Goal: Task Accomplishment & Management: Complete application form

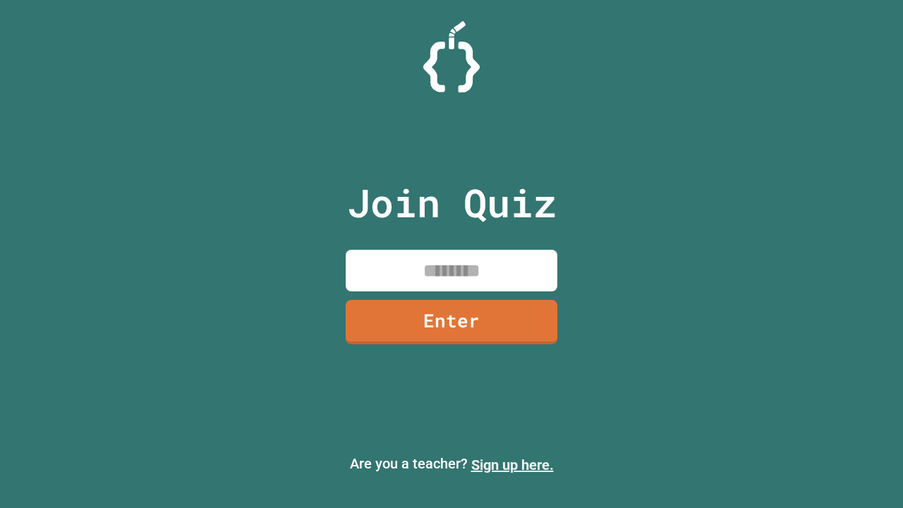
click at [512, 465] on link "Sign up here." at bounding box center [512, 465] width 83 height 17
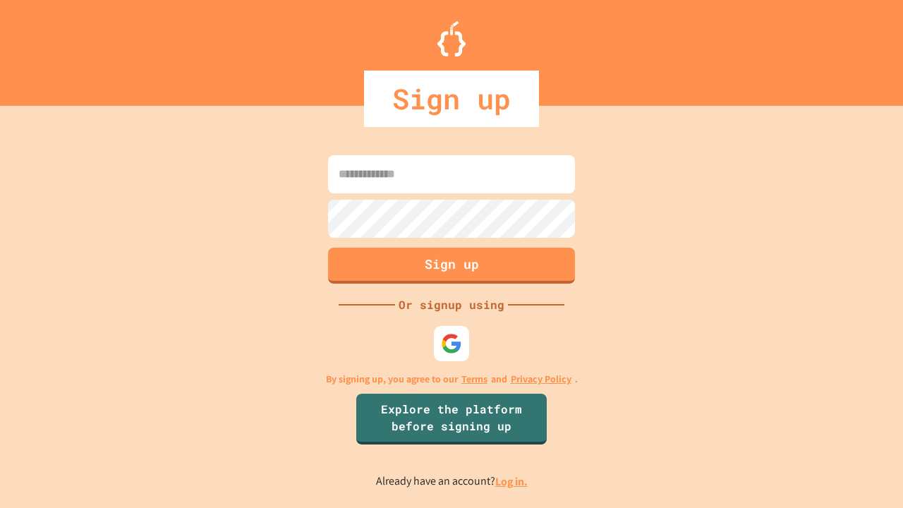
click at [512, 481] on link "Log in." at bounding box center [511, 481] width 32 height 15
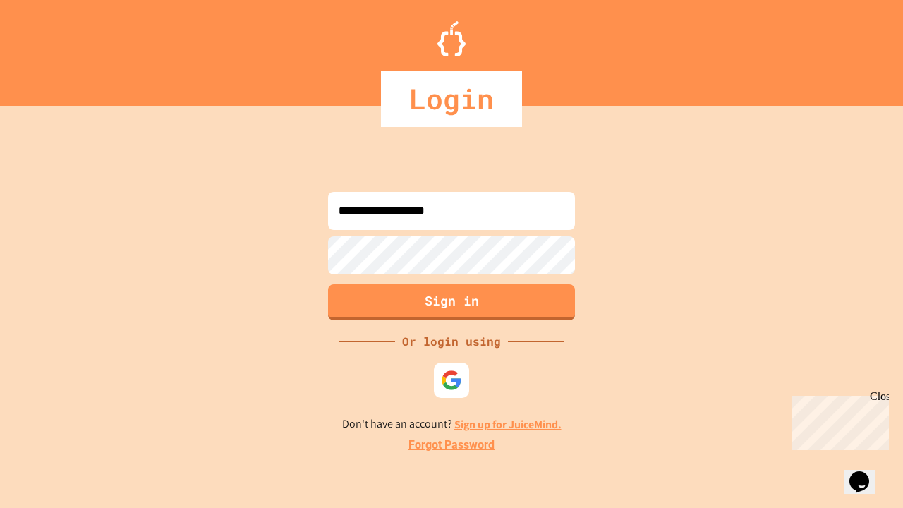
type input "**********"
